Goal: Check status

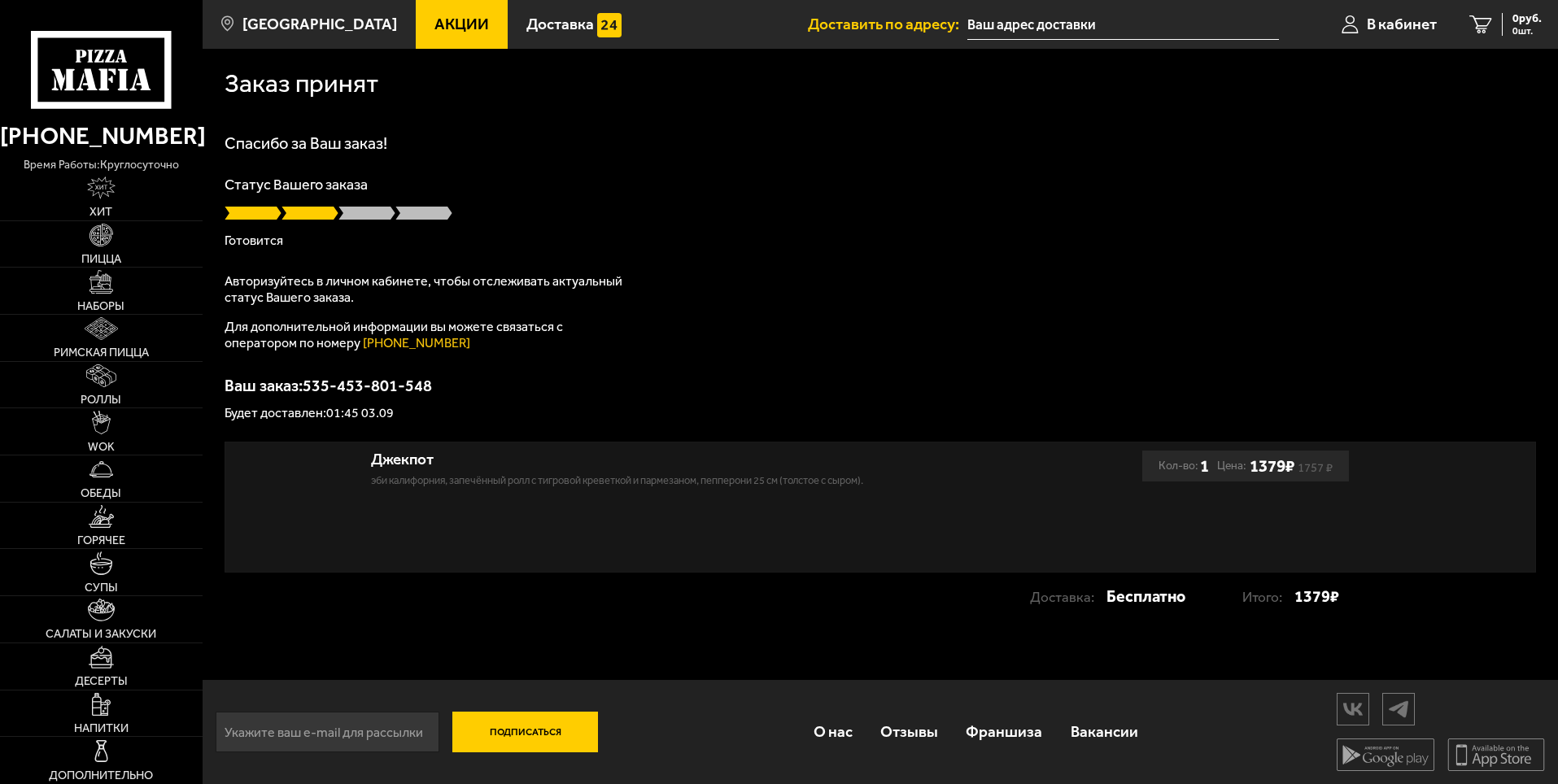
type input "[STREET_ADDRESS]"
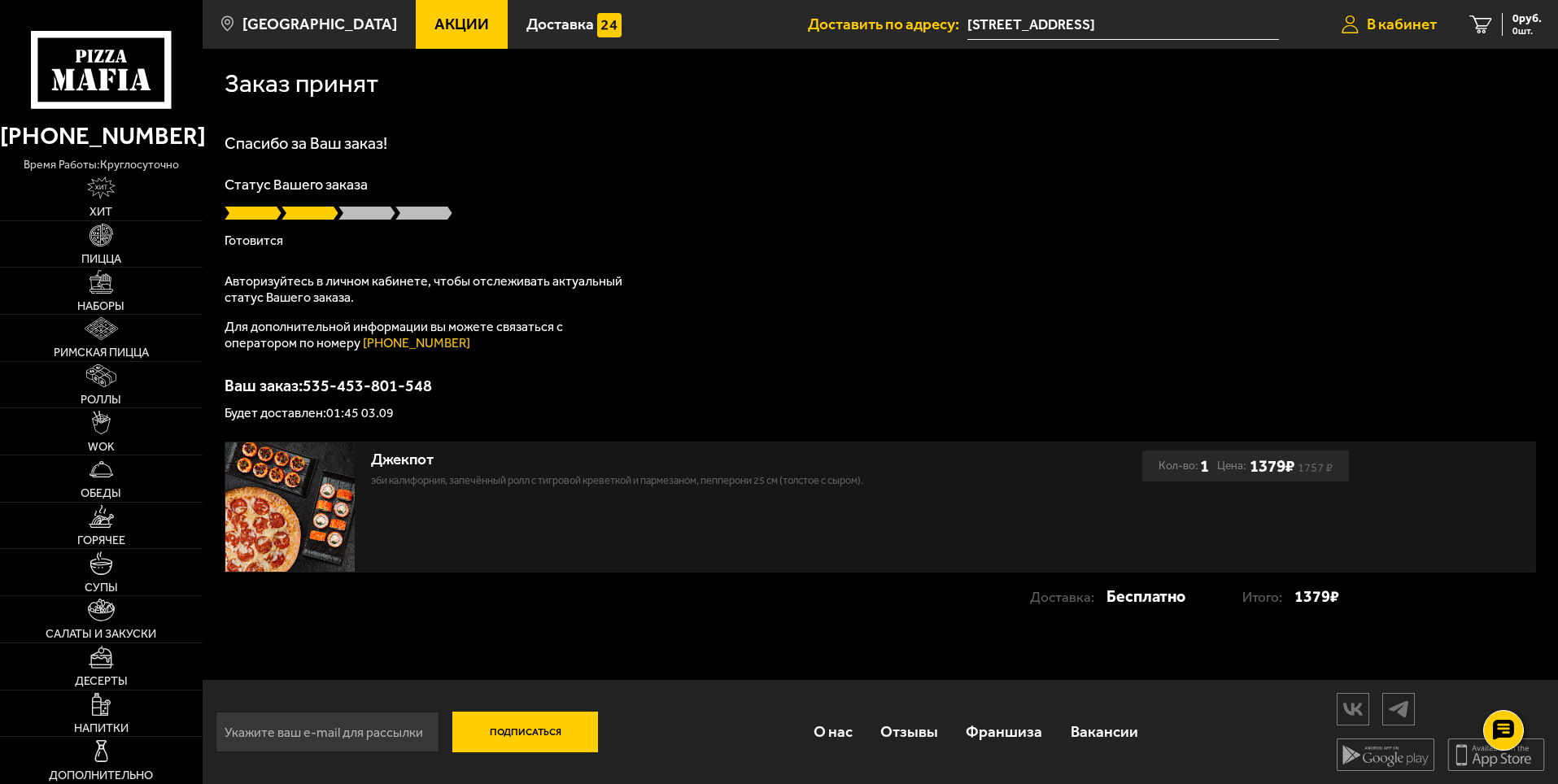
click at [1383, 35] on link "В кабинет" at bounding box center [1389, 24] width 128 height 49
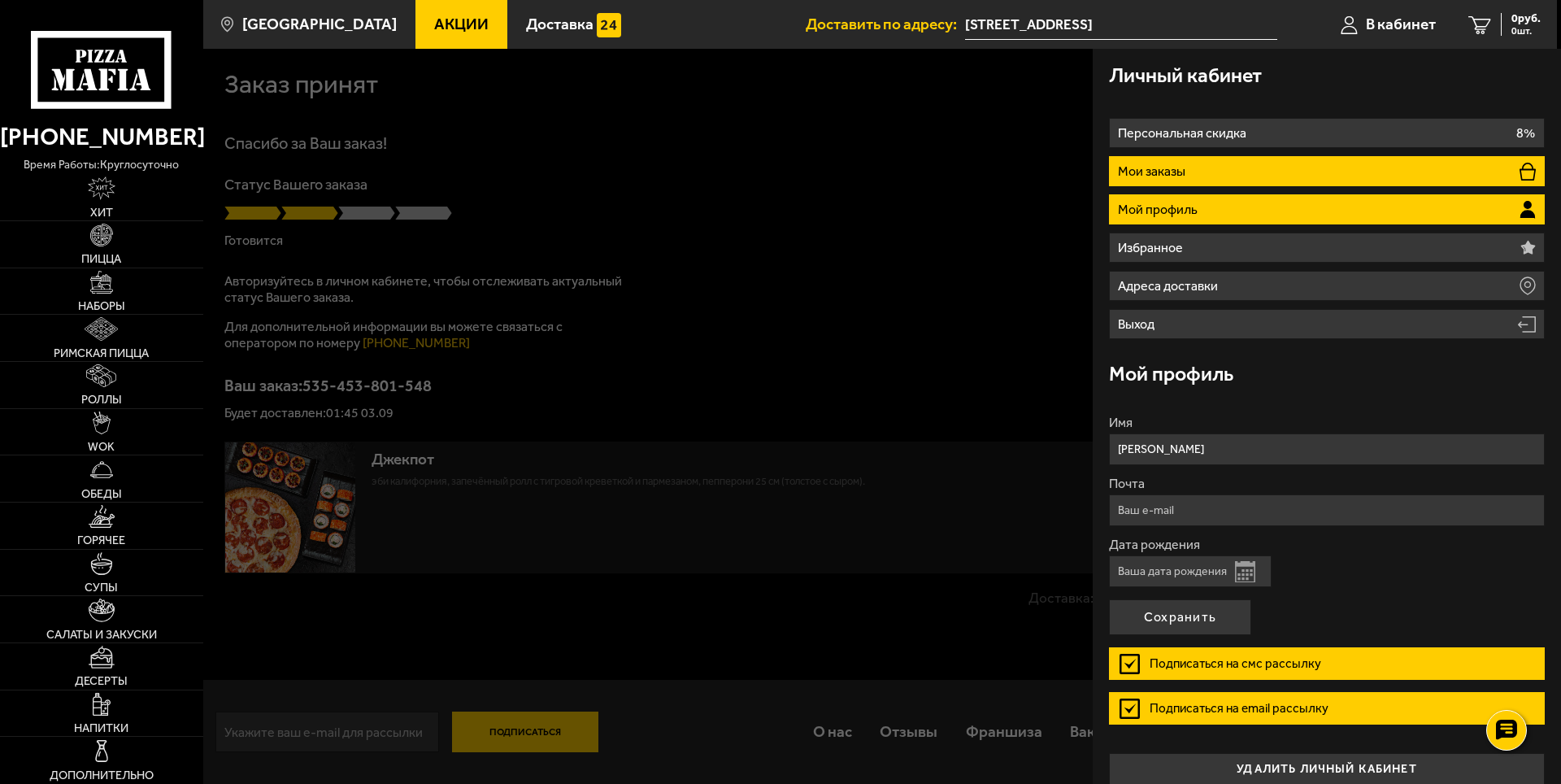
click at [1339, 162] on li "Мои заказы" at bounding box center [1327, 171] width 436 height 30
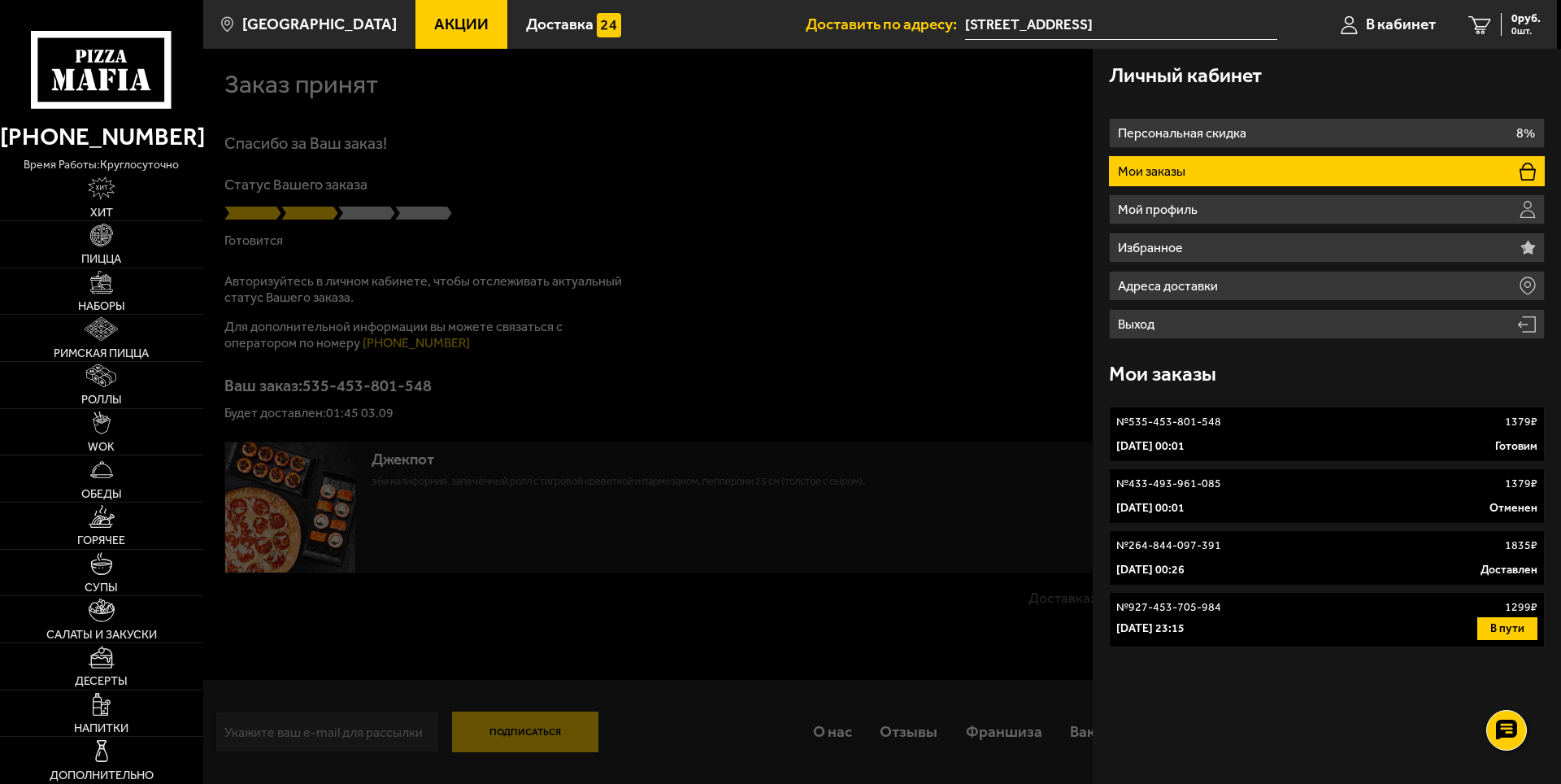
click at [1504, 623] on button "В пути" at bounding box center [1508, 628] width 61 height 23
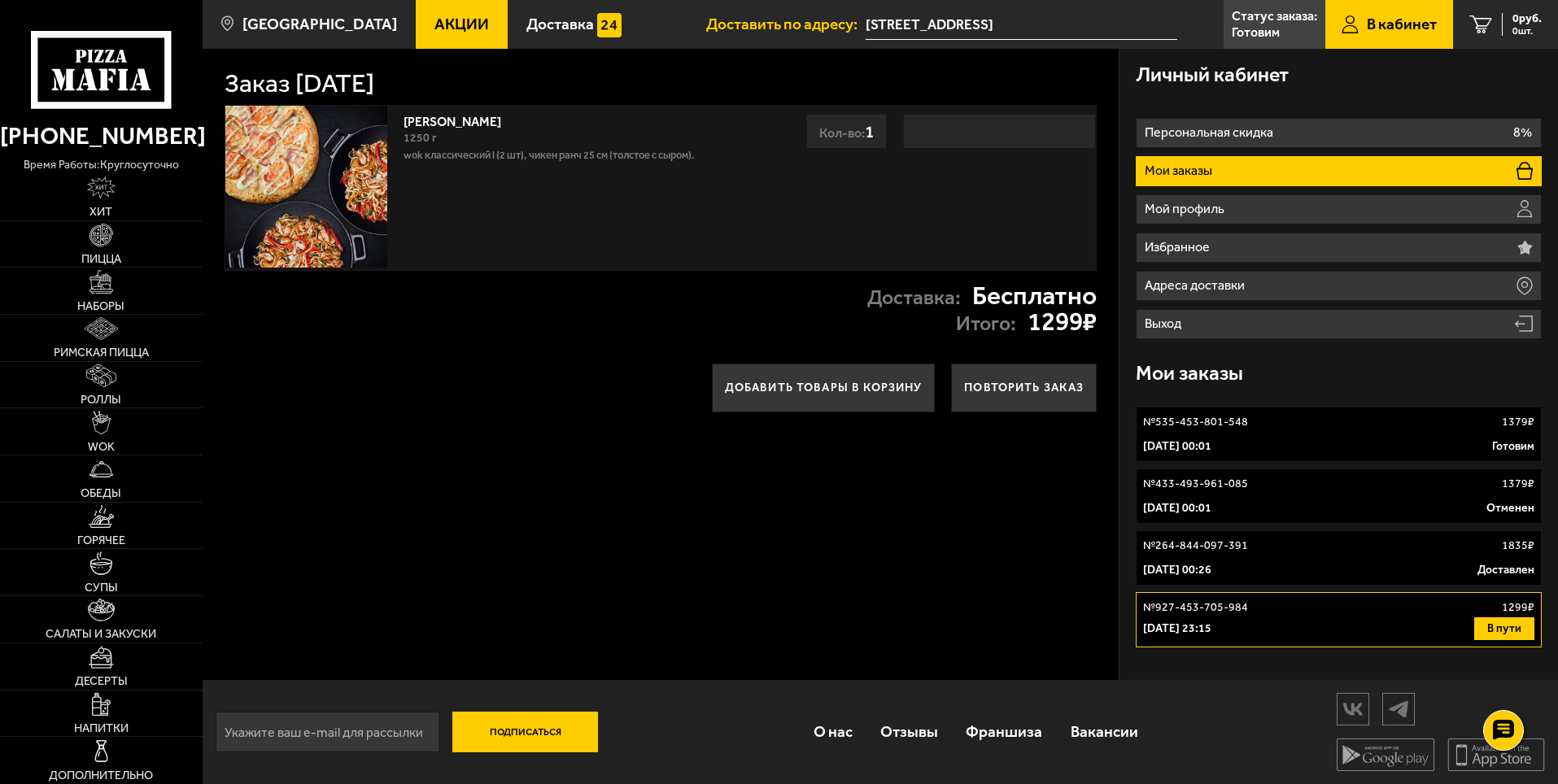
click at [1296, 449] on div "[DATE] 00:01 Готовим" at bounding box center [1338, 447] width 391 height 16
